Goal: Task Accomplishment & Management: Manage account settings

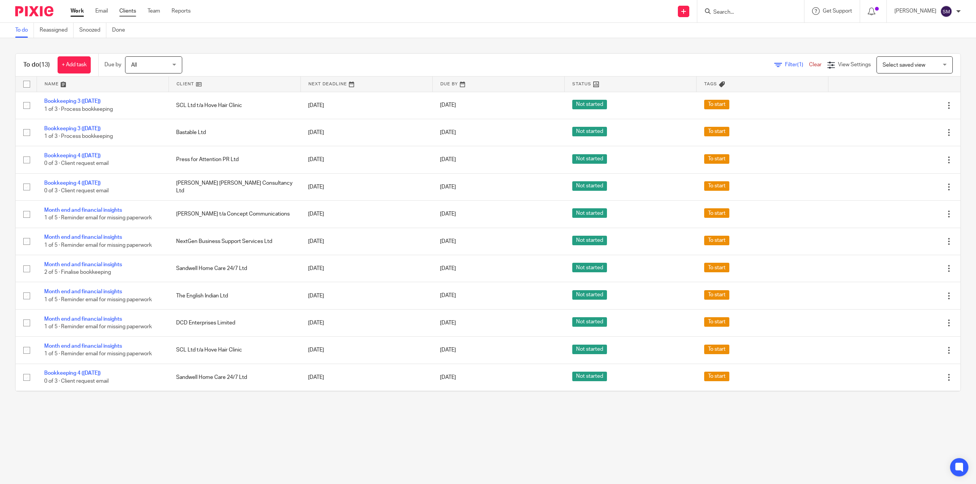
click at [135, 12] on link "Clients" at bounding box center [127, 11] width 17 height 8
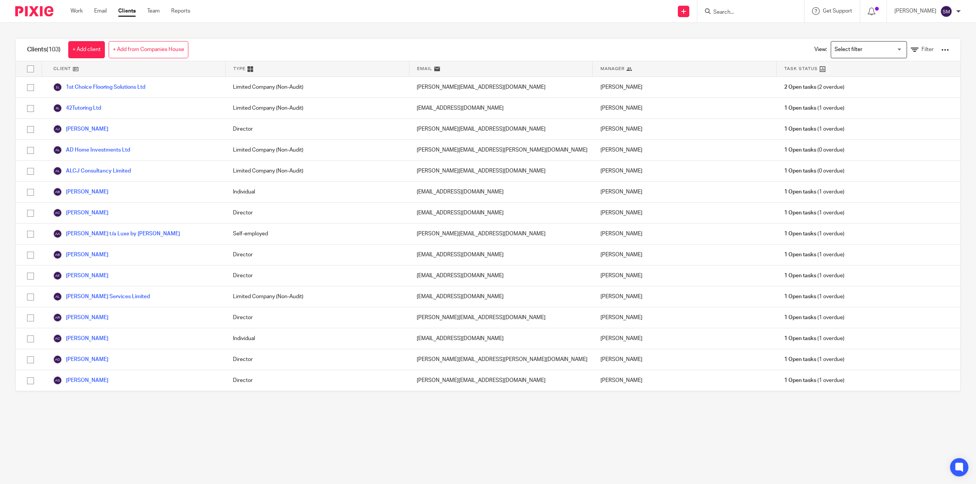
click at [712, 11] on input "Search" at bounding box center [746, 12] width 69 height 7
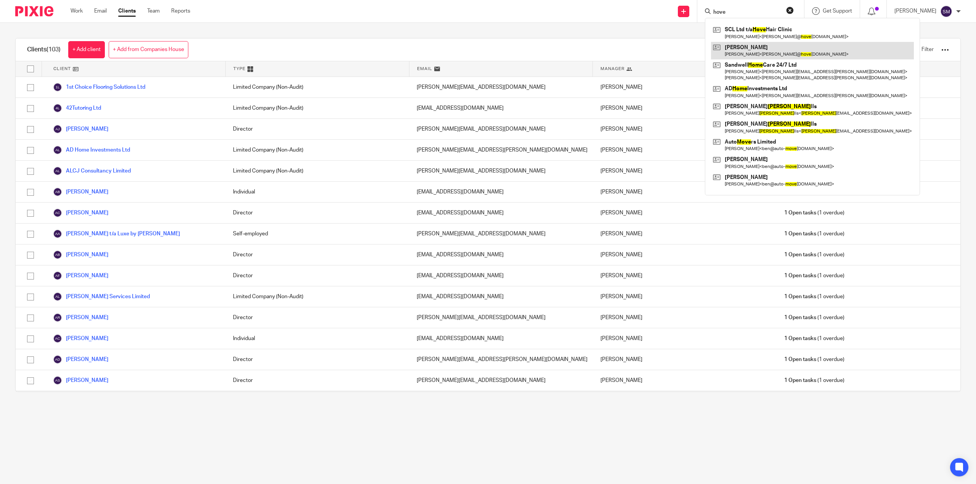
type input "hove"
click at [736, 42] on link at bounding box center [812, 51] width 203 height 18
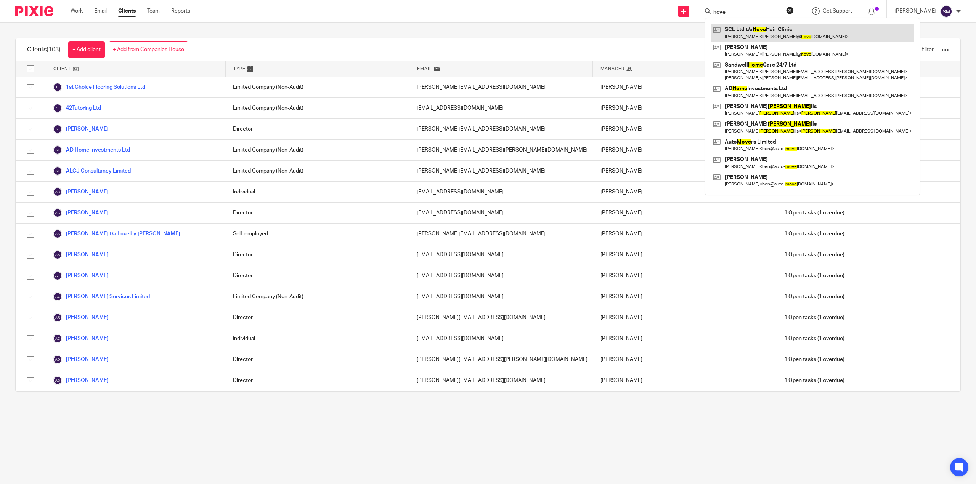
click at [734, 30] on link at bounding box center [812, 33] width 203 height 18
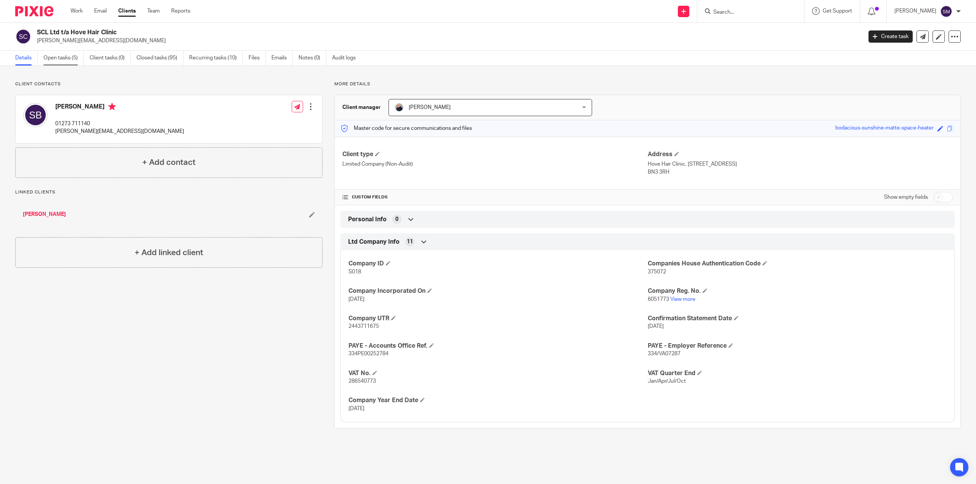
click at [62, 60] on link "Open tasks (5)" at bounding box center [63, 58] width 40 height 15
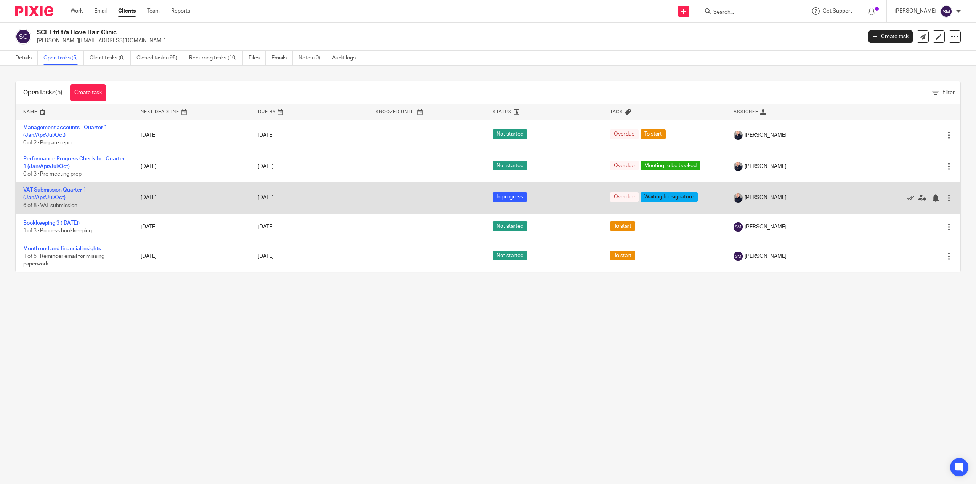
click at [58, 195] on td "VAT Submission Quarter 1 (Jan/Apr/Jul/Oct) 6 of 8 · VAT submission" at bounding box center [74, 197] width 117 height 31
click at [59, 189] on link "VAT Submission Quarter 1 (Jan/Apr/Jul/Oct)" at bounding box center [54, 194] width 63 height 13
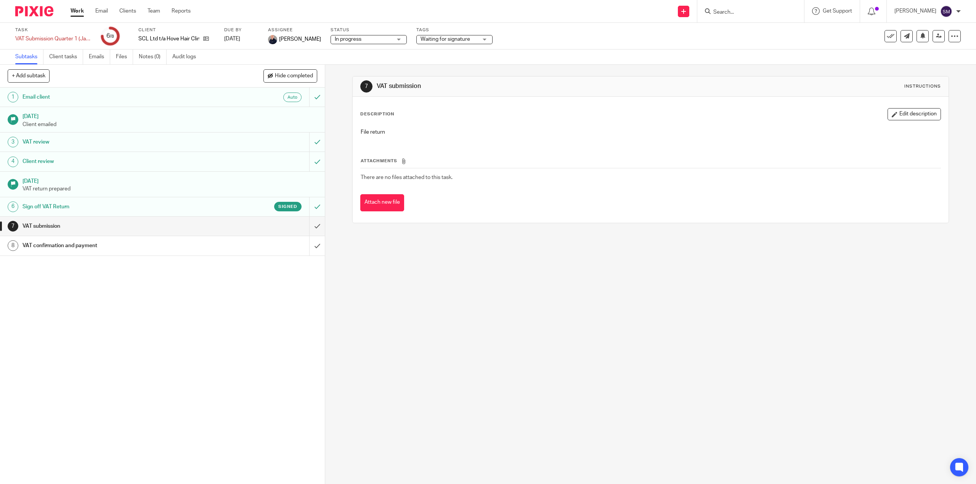
click at [61, 190] on p "VAT return prepared" at bounding box center [169, 189] width 295 height 8
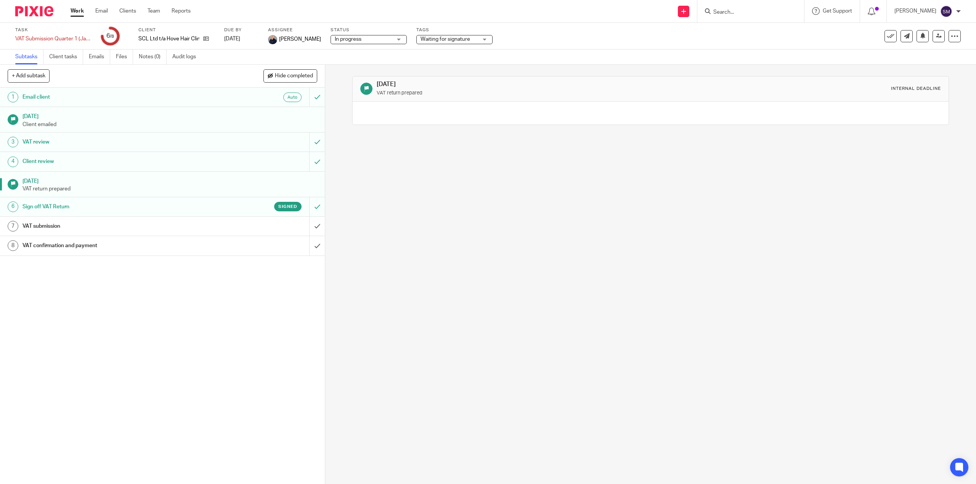
click at [95, 165] on h1 "Client review" at bounding box center [115, 161] width 186 height 11
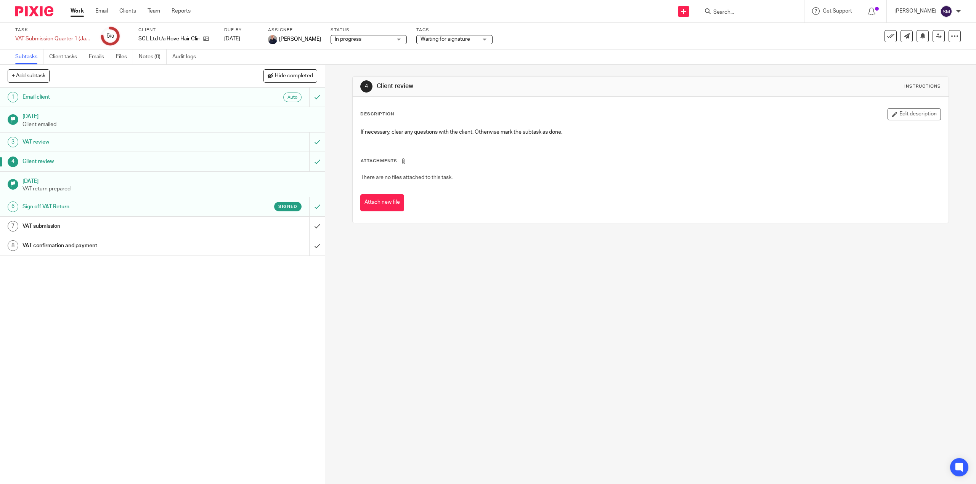
click at [66, 145] on h1 "VAT review" at bounding box center [115, 141] width 186 height 11
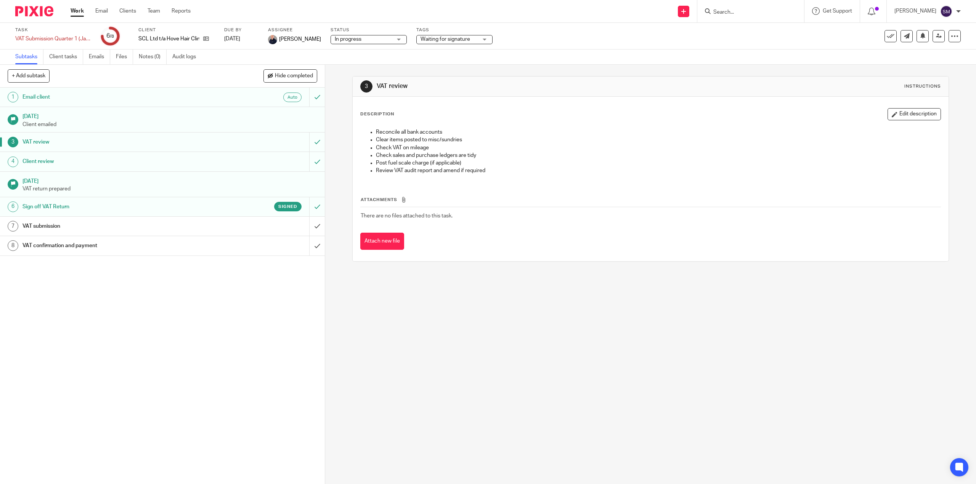
click at [56, 207] on h1 "Sign off VAT Return" at bounding box center [115, 206] width 186 height 11
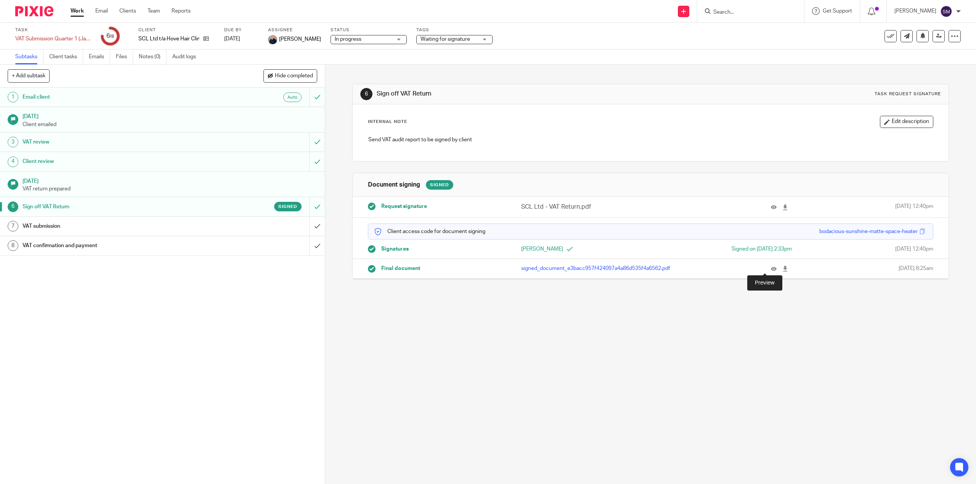
drag, startPoint x: 763, startPoint y: 271, endPoint x: 769, endPoint y: 272, distance: 5.5
click at [771, 271] on icon at bounding box center [774, 269] width 6 height 6
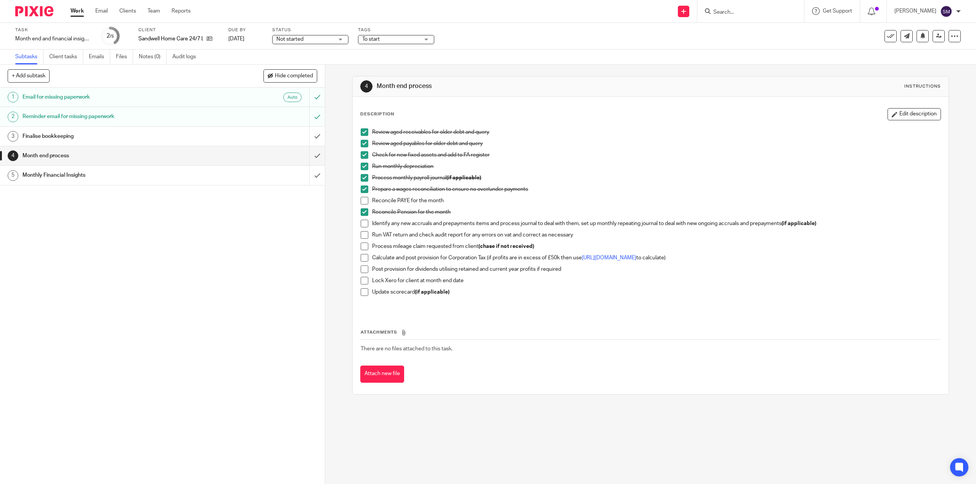
click at [82, 11] on link "Work" at bounding box center [77, 11] width 13 height 8
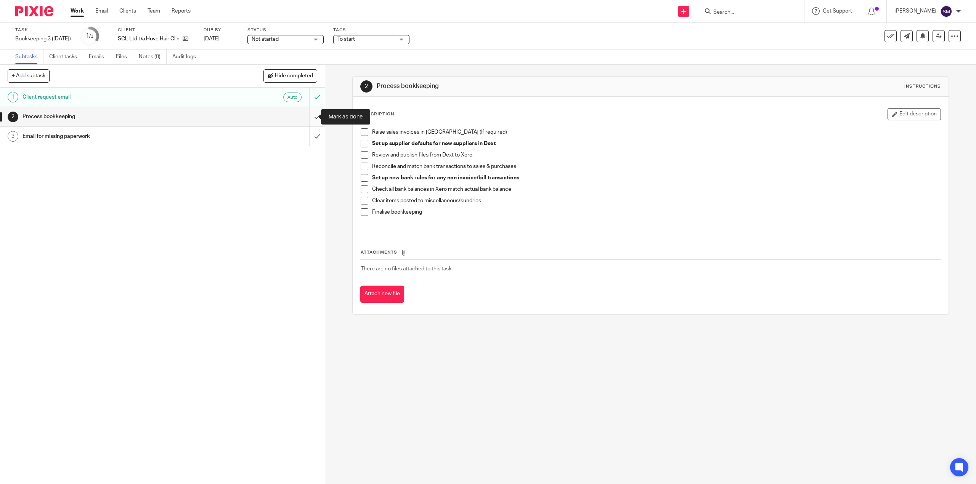
click at [310, 115] on input "submit" at bounding box center [162, 116] width 325 height 19
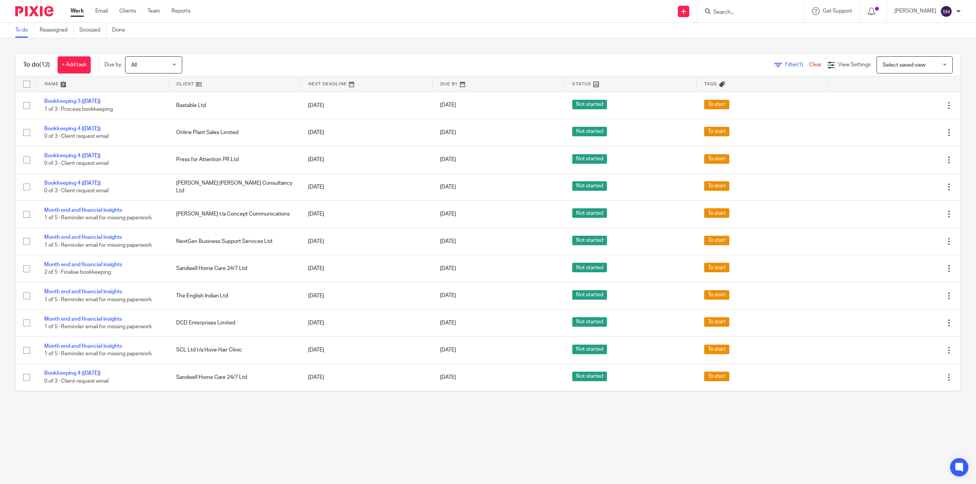
click at [751, 428] on main "To do Reassigned Snoozed Done To do (12) + Add task Due by All All Today Tomorr…" at bounding box center [488, 242] width 976 height 484
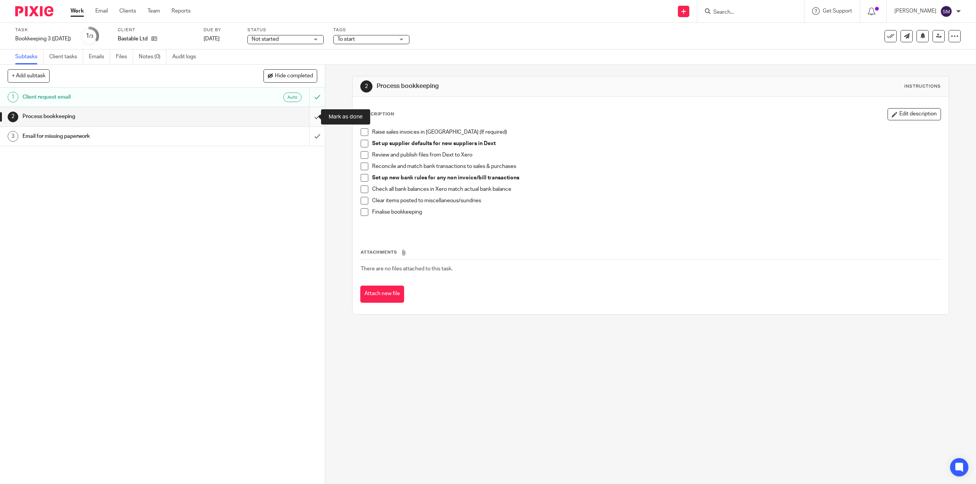
click at [310, 114] on input "submit" at bounding box center [162, 116] width 325 height 19
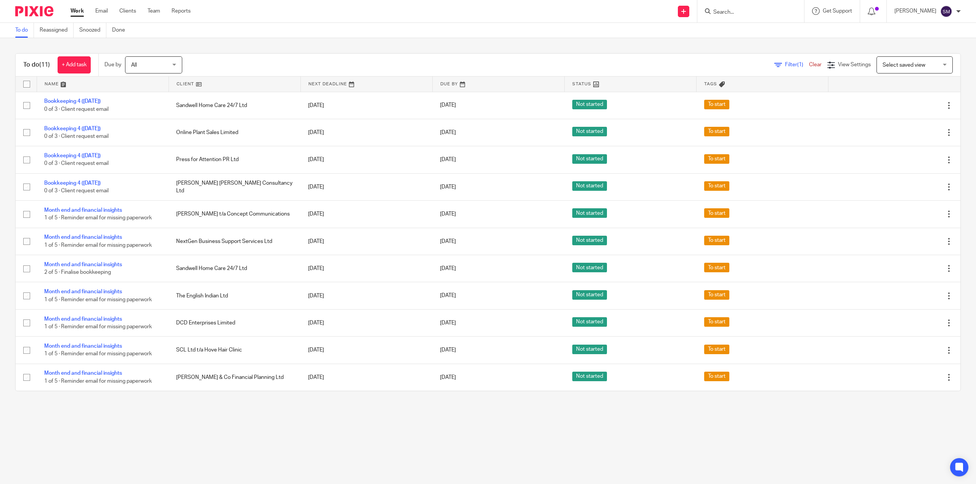
click at [518, 446] on main "To do Reassigned Snoozed Done To do (11) + Add task Due by All All [DATE] [DATE…" at bounding box center [488, 242] width 976 height 484
click at [414, 459] on main "To do Reassigned Snoozed Done To do (11) + Add task Due by All All [DATE] [DATE…" at bounding box center [488, 242] width 976 height 484
